Goal: Navigation & Orientation: Understand site structure

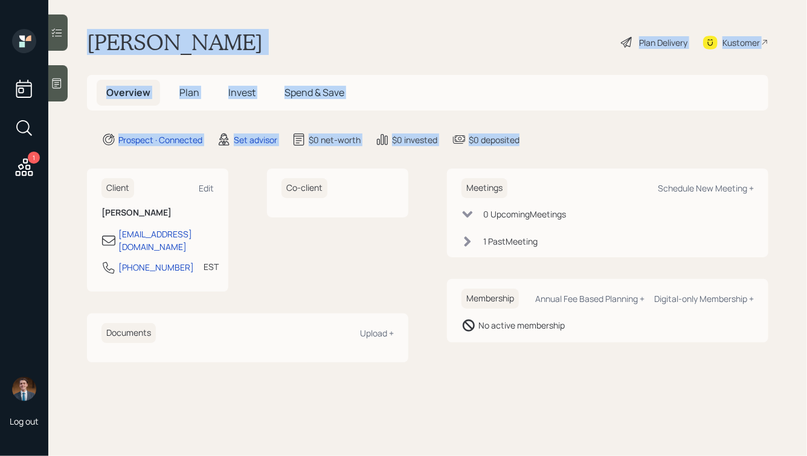
drag, startPoint x: 569, startPoint y: 145, endPoint x: 352, endPoint y: 8, distance: 257.0
click at [352, 8] on main "[PERSON_NAME] Plan Delivery Kustomer Overview Plan Invest Spend & Save Prospect…" at bounding box center [427, 228] width 759 height 456
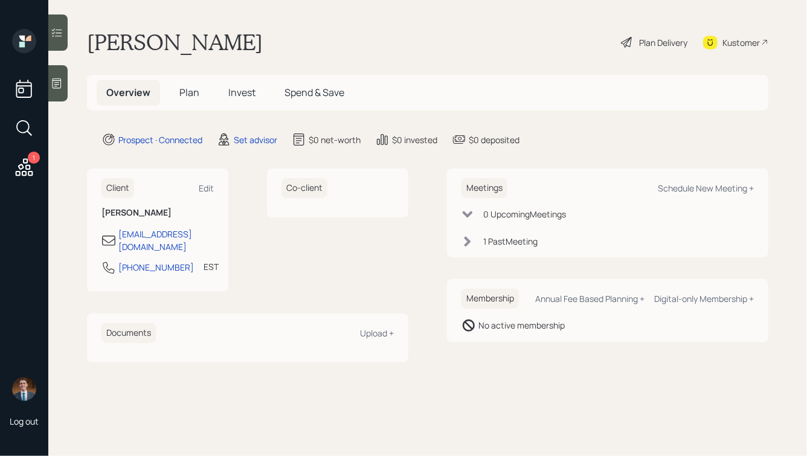
click at [189, 96] on span "Plan" at bounding box center [189, 92] width 20 height 13
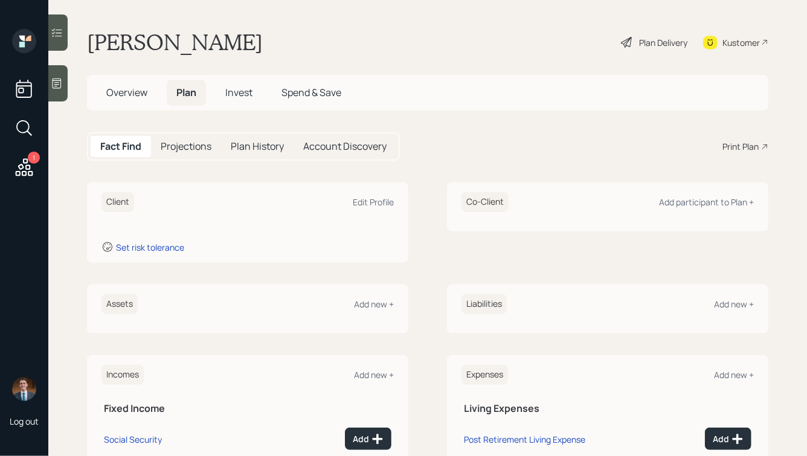
click at [239, 90] on span "Invest" at bounding box center [238, 92] width 27 height 13
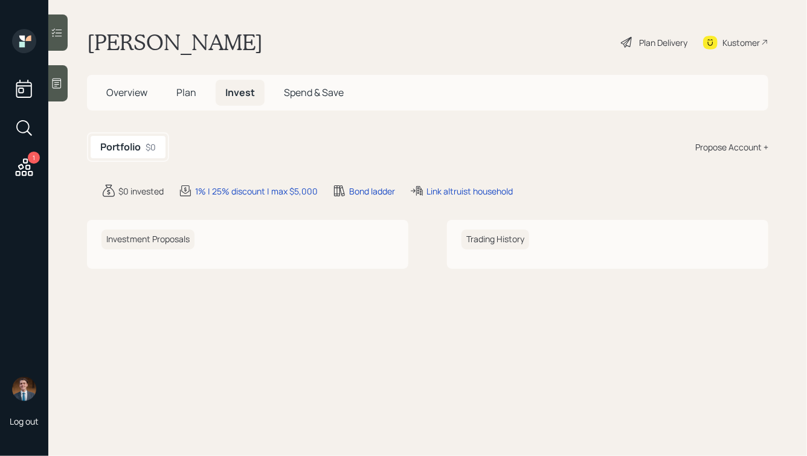
click at [314, 94] on span "Spend & Save" at bounding box center [314, 92] width 60 height 13
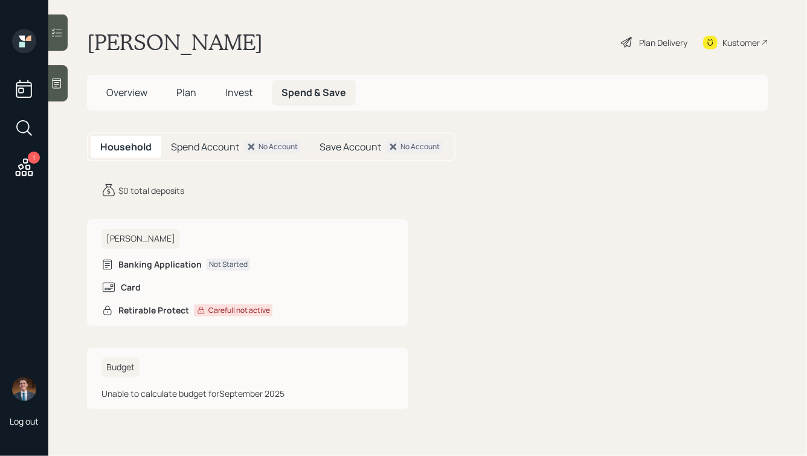
click at [232, 141] on h5 "Spend Account" at bounding box center [205, 146] width 68 height 11
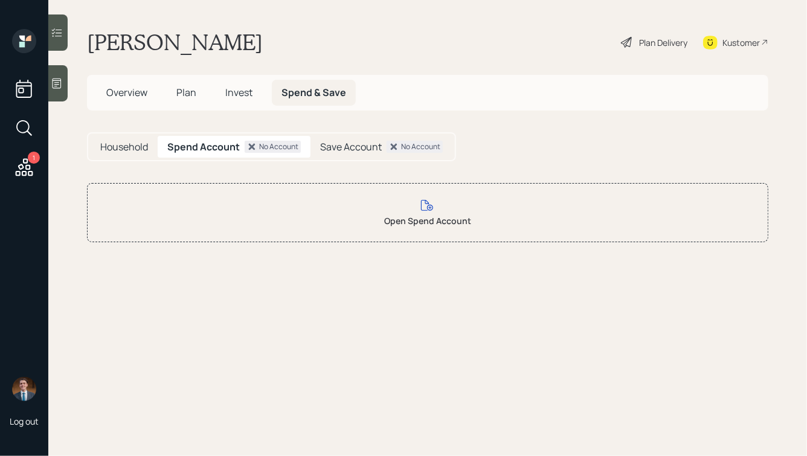
click at [365, 145] on h5 "Save Account" at bounding box center [351, 146] width 62 height 11
click at [194, 92] on span "Plan" at bounding box center [186, 92] width 20 height 13
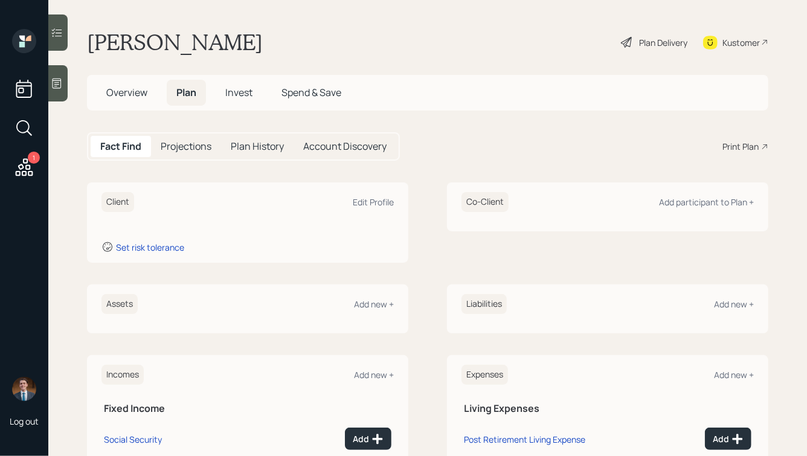
click at [118, 97] on span "Overview" at bounding box center [126, 92] width 41 height 13
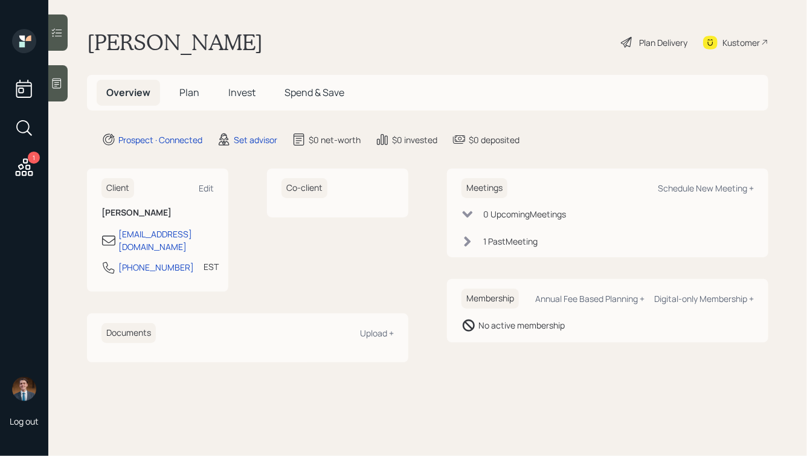
click at [60, 80] on icon at bounding box center [57, 84] width 9 height 10
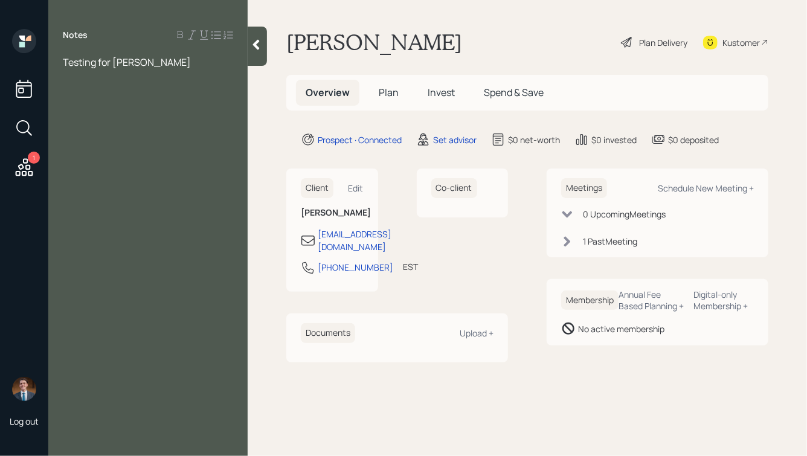
click at [255, 47] on icon at bounding box center [256, 45] width 7 height 10
